Goal: Navigation & Orientation: Find specific page/section

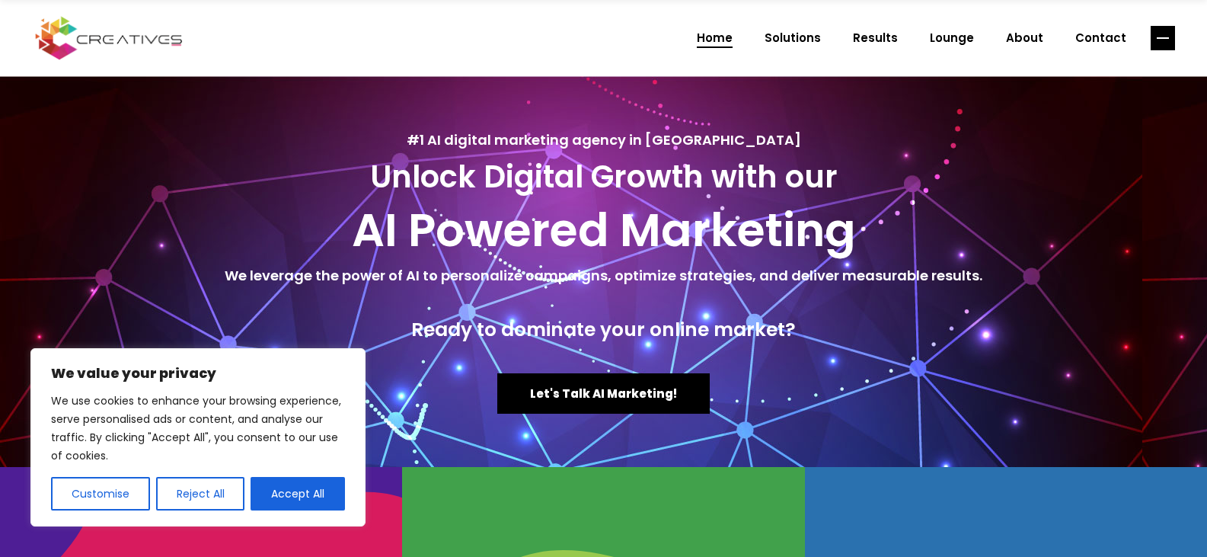
drag, startPoint x: 1216, startPoint y: 142, endPoint x: 1171, endPoint y: 34, distance: 117.5
click at [1206, 21] on html "We value your privacy We use cookies to enhance your browsing experience, serve…" at bounding box center [603, 278] width 1207 height 557
click at [791, 44] on span "Solutions" at bounding box center [793, 38] width 56 height 40
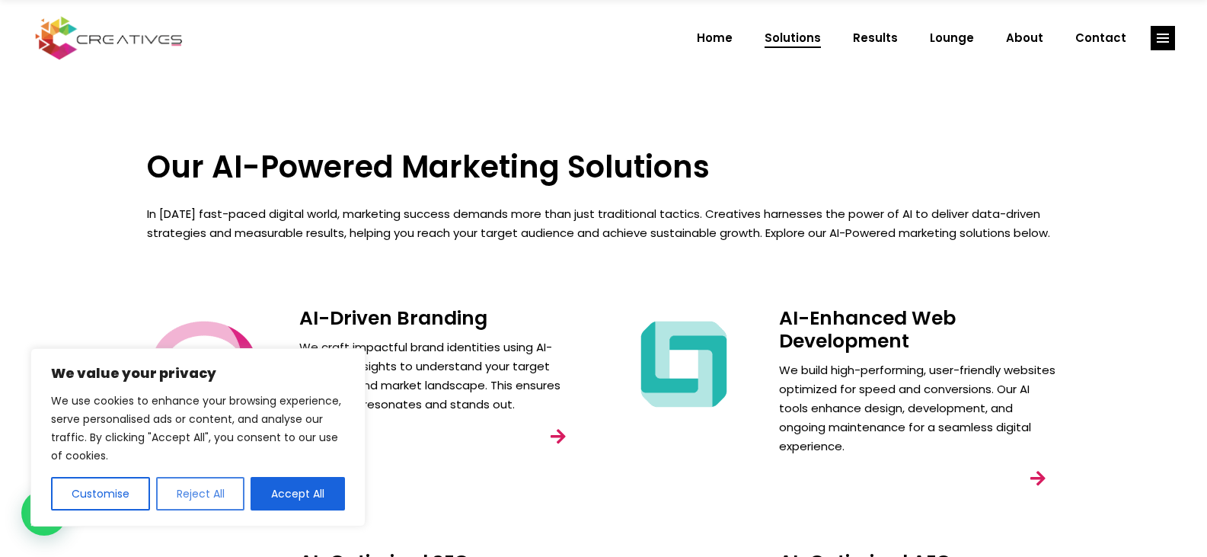
click at [190, 493] on button "Reject All" at bounding box center [200, 494] width 89 height 34
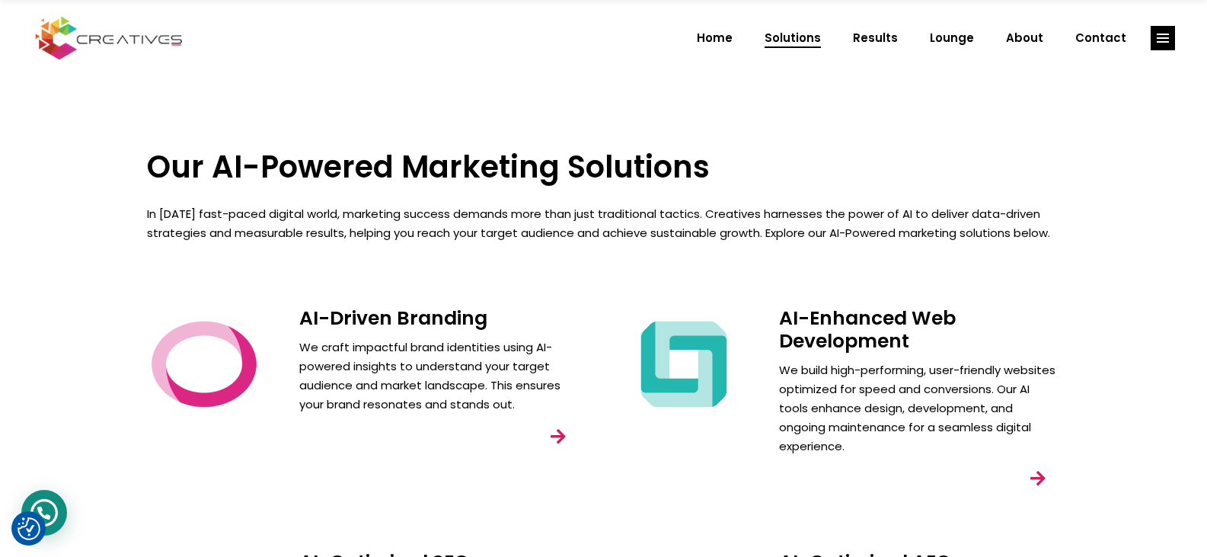
click at [61, 504] on div "WhatsApp contact" at bounding box center [44, 513] width 46 height 46
click at [728, 40] on span "Home" at bounding box center [715, 38] width 36 height 40
